Goal: Use online tool/utility: Utilize a website feature to perform a specific function

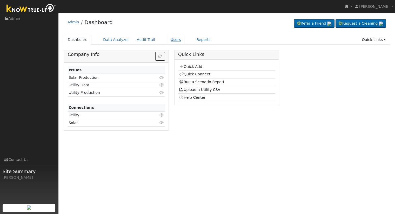
click at [167, 40] on link "Users" at bounding box center [176, 40] width 18 height 10
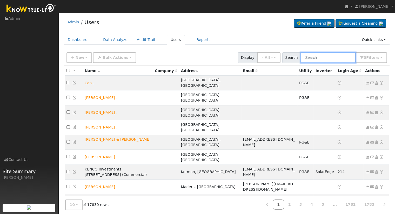
click at [317, 57] on input "text" at bounding box center [327, 57] width 55 height 11
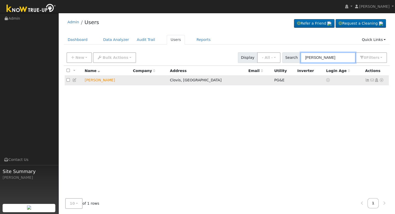
type input "[PERSON_NAME]"
click at [381, 82] on icon at bounding box center [381, 80] width 5 height 4
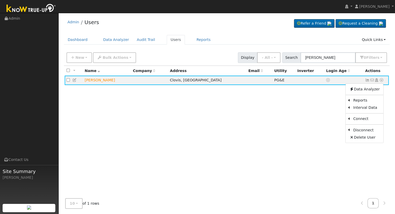
click at [0, 0] on link "Scenario" at bounding box center [0, 0] width 0 height 0
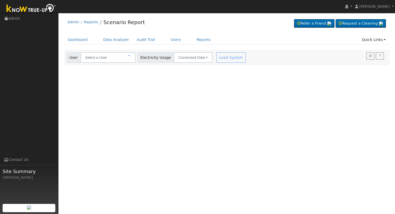
type input "[PERSON_NAME]"
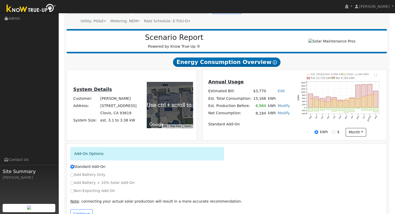
scroll to position [66, 0]
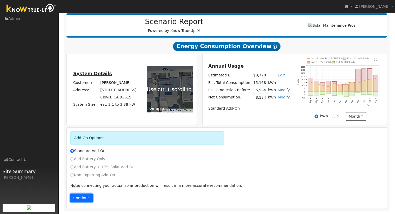
click at [85, 196] on button "Continue" at bounding box center [81, 198] width 22 height 9
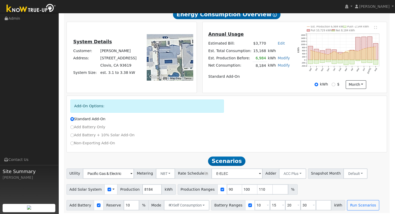
scroll to position [100, 0]
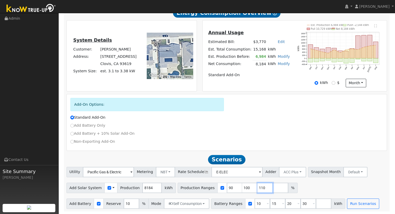
click at [257, 188] on input "110" at bounding box center [265, 188] width 16 height 10
type input "1"
type input "90"
click at [161, 174] on button "NBT" at bounding box center [165, 172] width 19 height 10
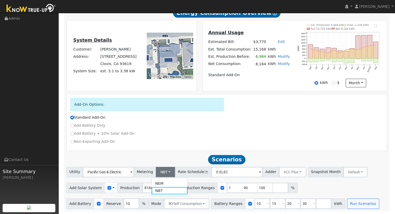
click at [163, 183] on link "NEM" at bounding box center [170, 183] width 36 height 7
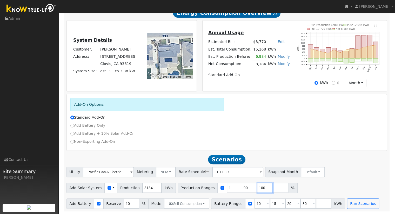
drag, startPoint x: 256, startPoint y: 188, endPoint x: 255, endPoint y: 175, distance: 13.0
click at [257, 186] on input "100" at bounding box center [265, 188] width 16 height 10
type input "1"
type input "105.376344086"
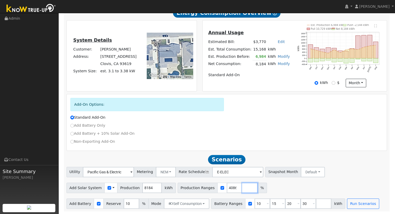
scroll to position [0, 0]
click at [300, 201] on input "30" at bounding box center [308, 204] width 16 height 10
type input "3"
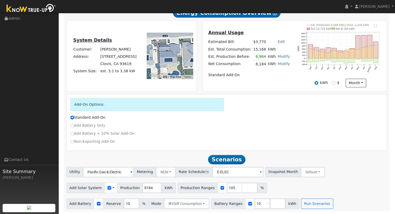
click at [169, 121] on div "Standard Add-On" at bounding box center [226, 119] width 318 height 8
